Goal: Task Accomplishment & Management: Complete application form

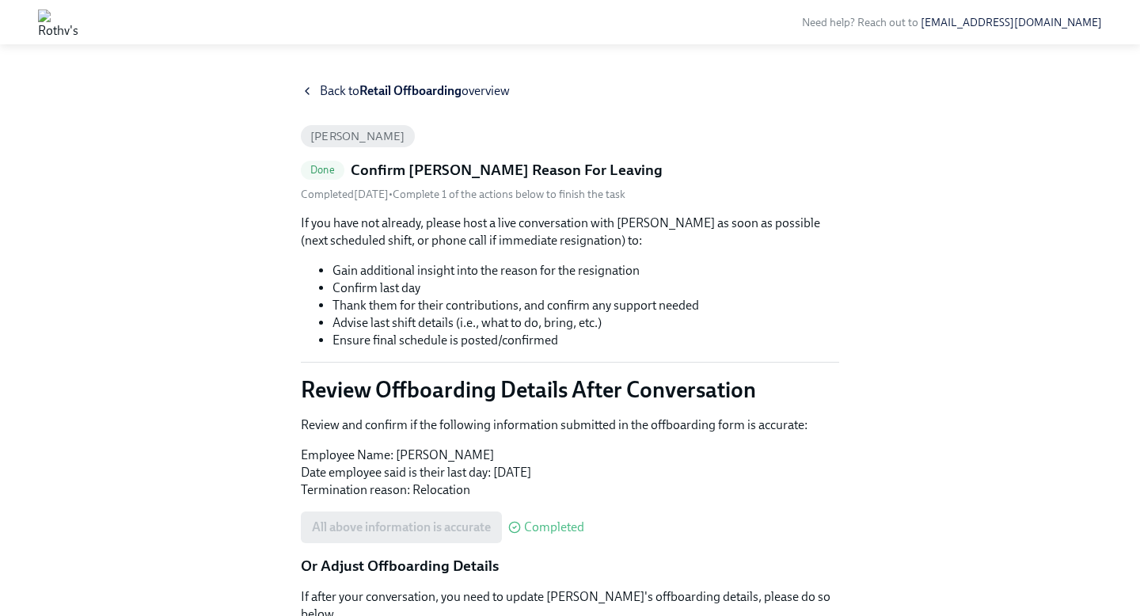
click at [308, 89] on icon at bounding box center [307, 91] width 13 height 13
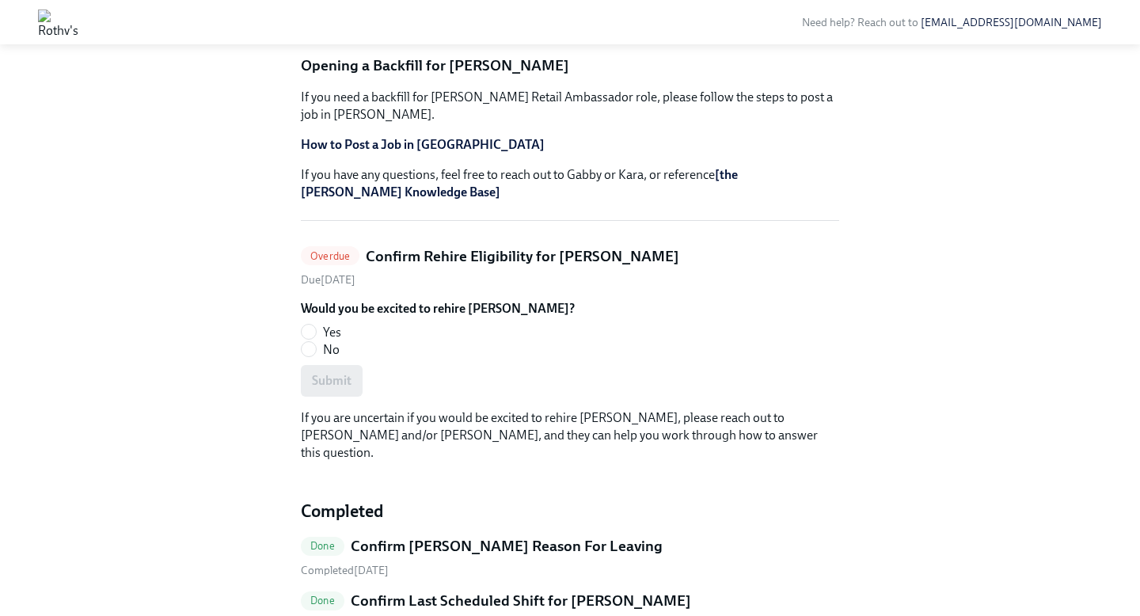
scroll to position [415, 0]
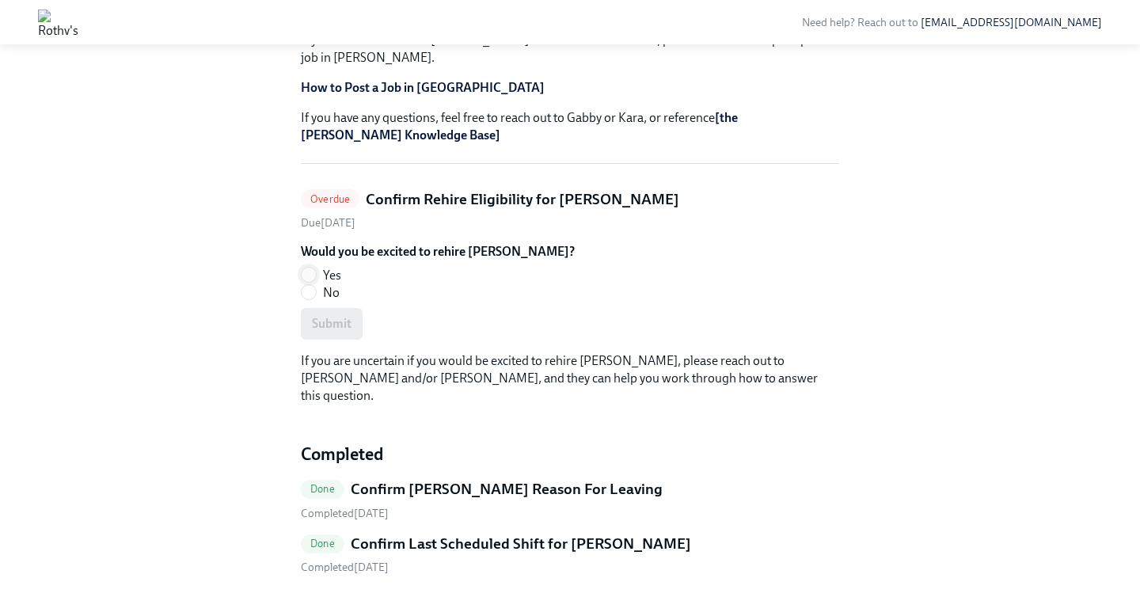
click at [315, 268] on input "Yes" at bounding box center [309, 275] width 14 height 14
radio input "true"
click at [337, 316] on span "Submit" at bounding box center [332, 324] width 40 height 16
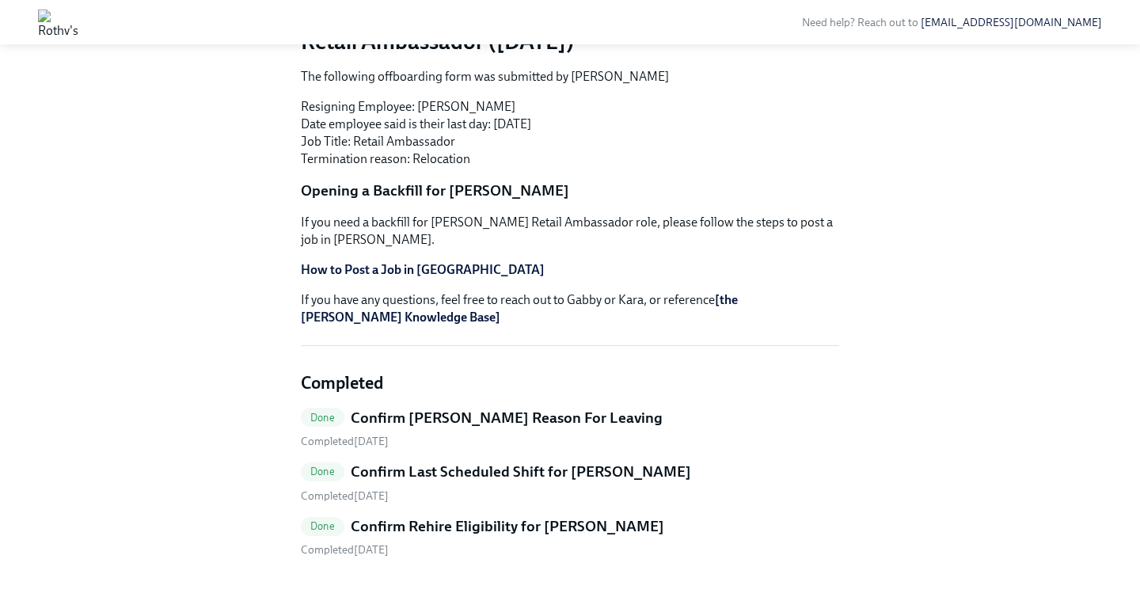
scroll to position [0, 0]
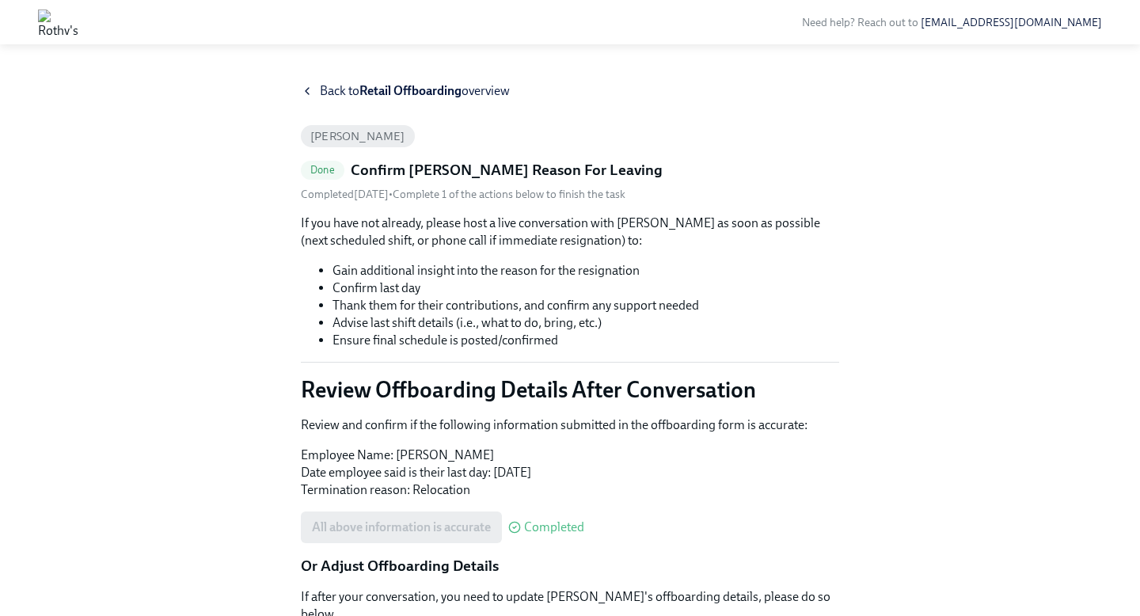
click at [310, 92] on icon at bounding box center [307, 91] width 13 height 13
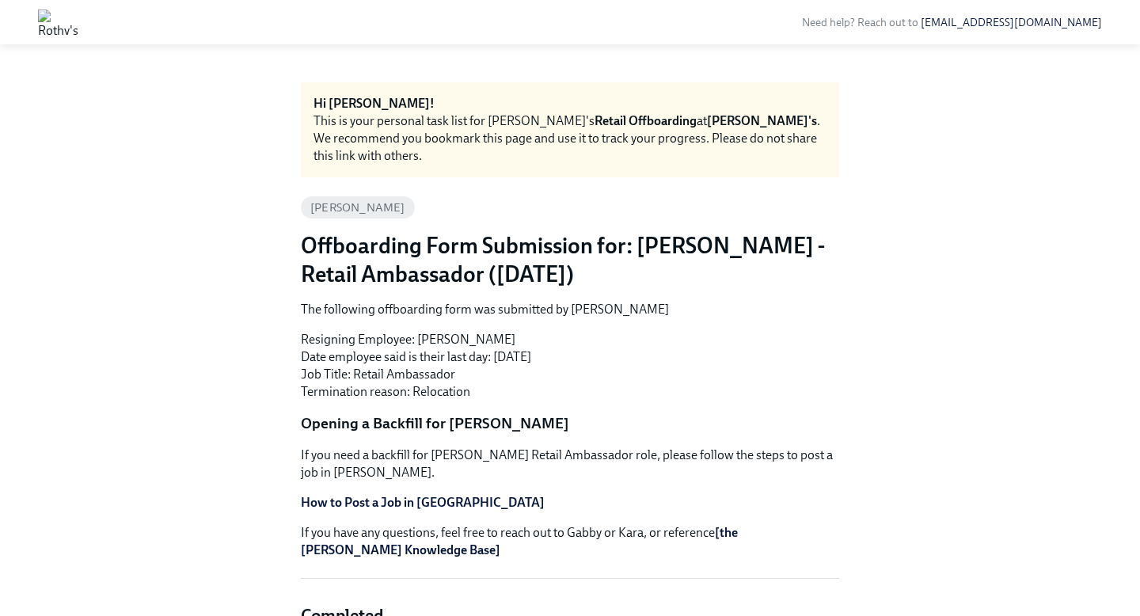
click at [350, 202] on span "[PERSON_NAME]" at bounding box center [358, 208] width 114 height 12
